Goal: Answer question/provide support

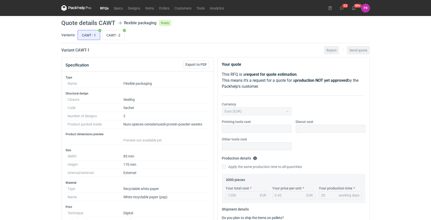
scroll to position [12, 0]
click at [113, 34] on input "CAWT - 2" at bounding box center [113, 35] width 22 height 10
radio input "true"
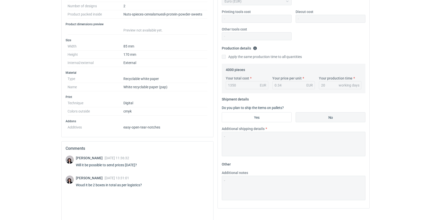
scroll to position [151, 0]
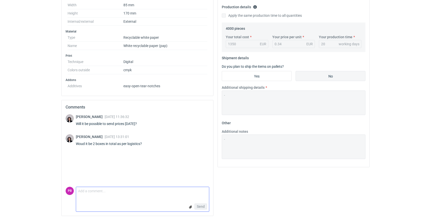
click at [121, 197] on textarea "Comment message" at bounding box center [142, 192] width 133 height 11
click at [109, 192] on textarea "Hi, difficult to tell. In can be either 1 box or 2 boxes." at bounding box center [142, 192] width 133 height 11
type textarea "Hi, difficult to tell. It can be either 1 box or 2 boxes."
click at [199, 206] on span "Send" at bounding box center [201, 207] width 8 height 4
